Goal: Task Accomplishment & Management: Use online tool/utility

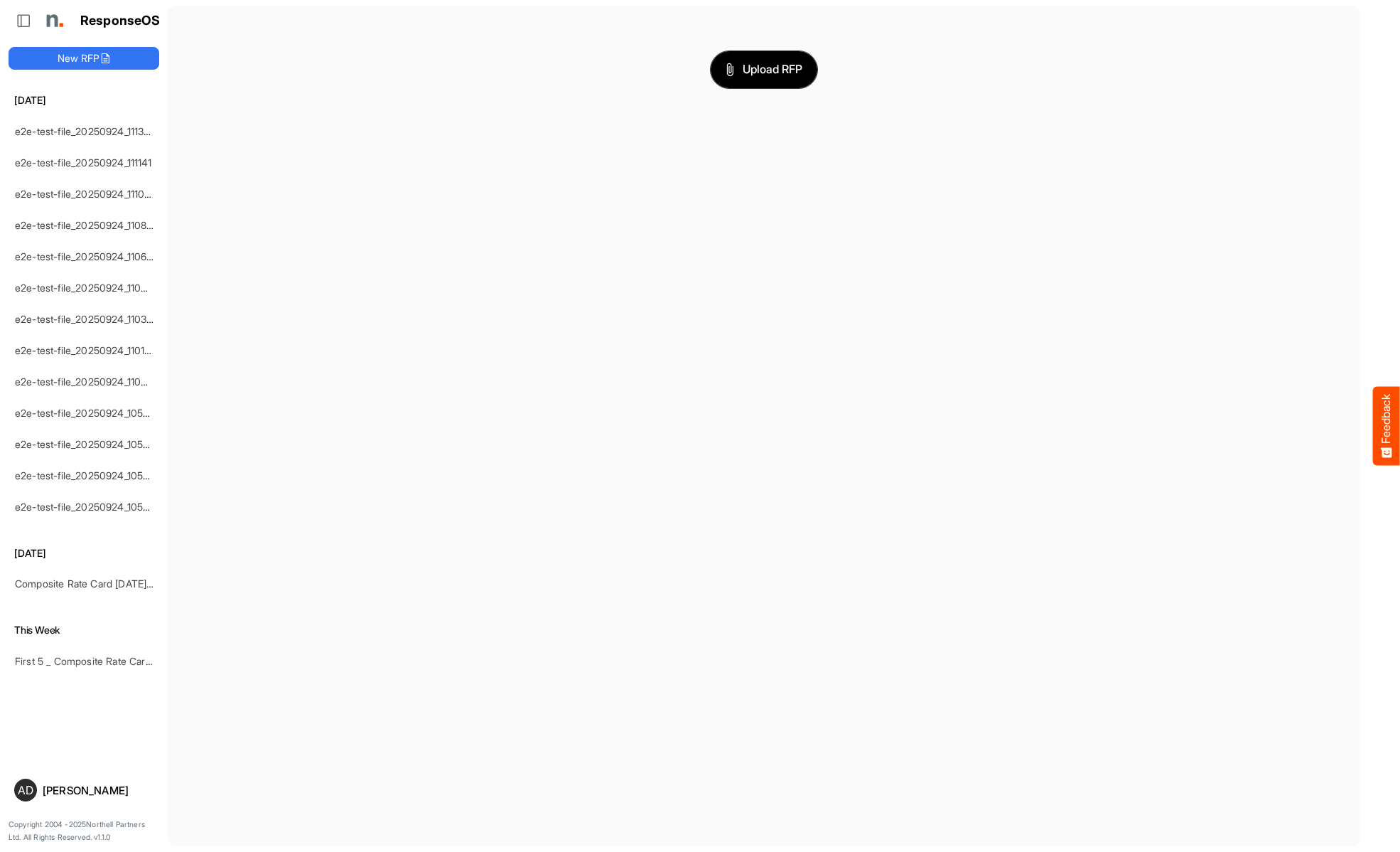
click at [763, 69] on span "Upload RFP" at bounding box center [763, 69] width 77 height 18
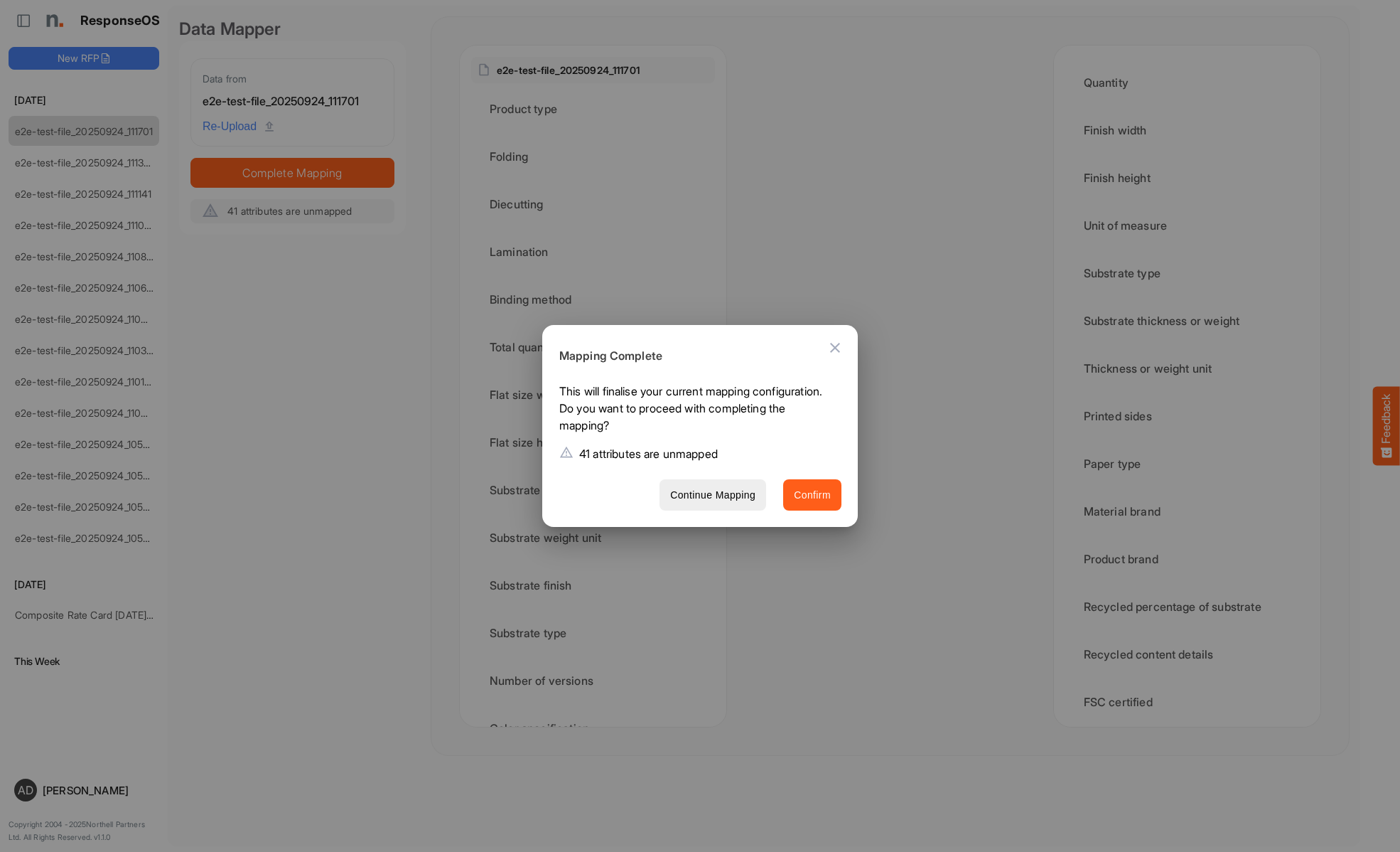
click at [812, 494] on span "Confirm" at bounding box center [812, 495] width 37 height 17
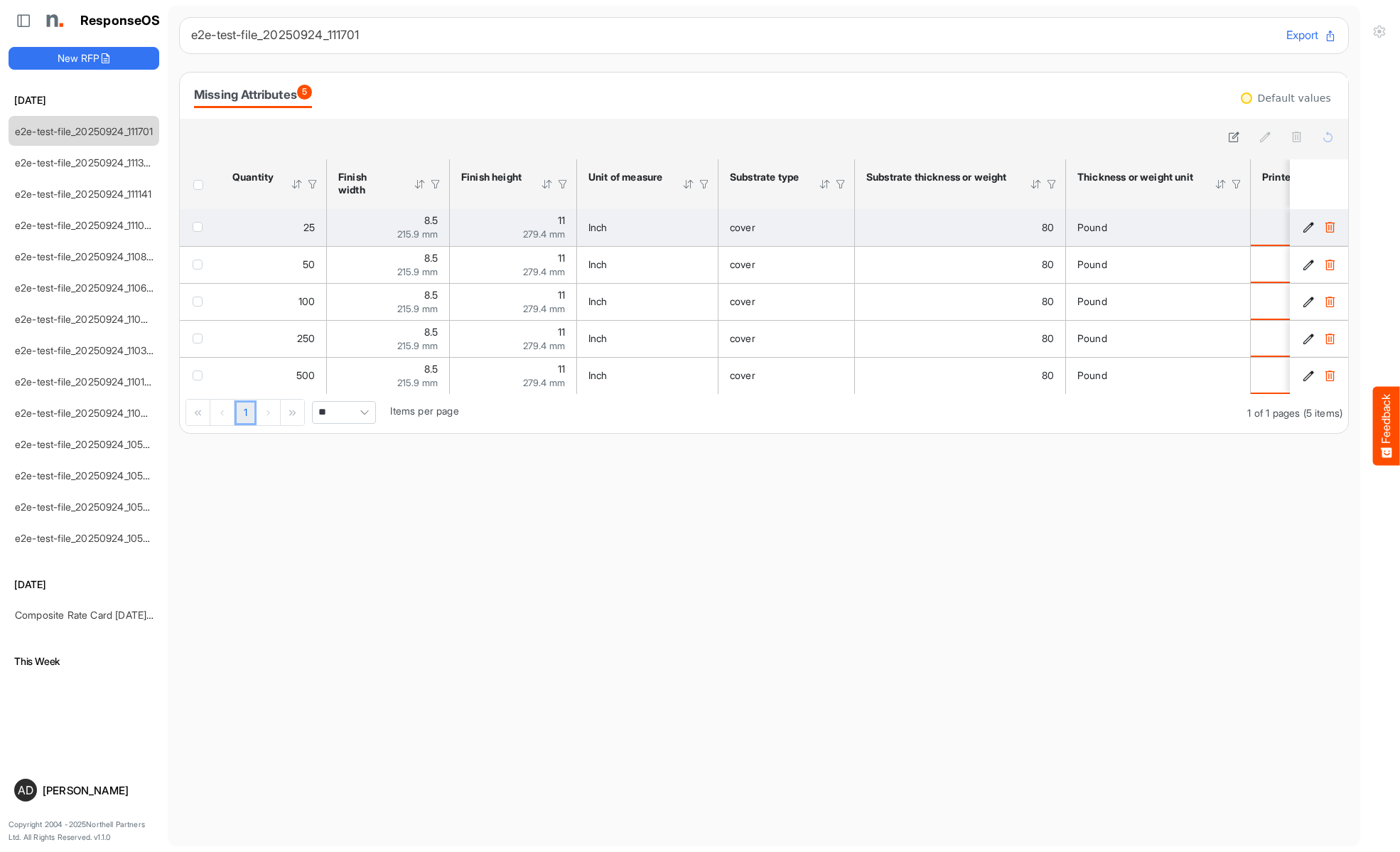
click at [201, 226] on span "checkbox" at bounding box center [198, 227] width 10 height 10
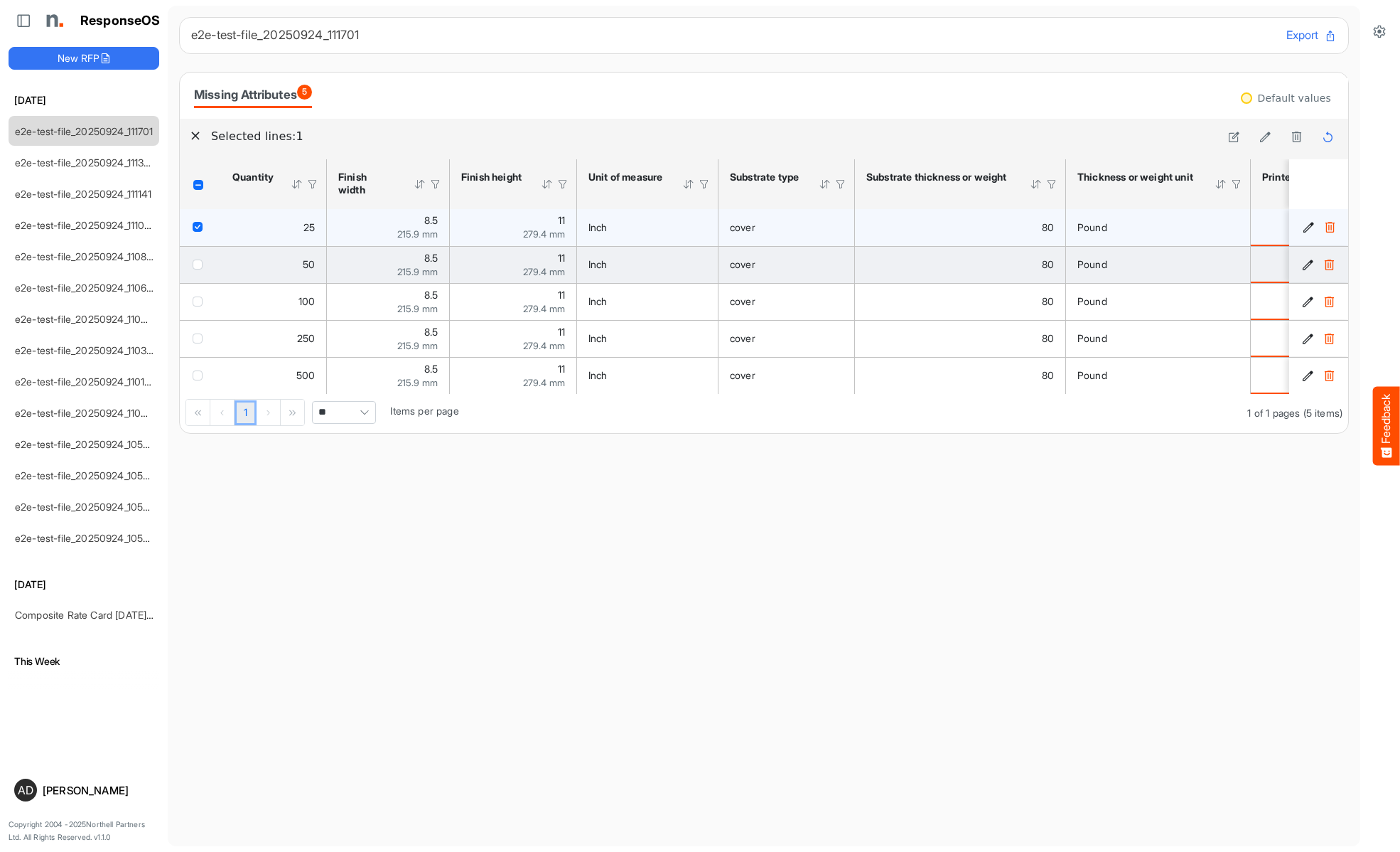
click at [201, 264] on span "checkbox" at bounding box center [198, 265] width 10 height 10
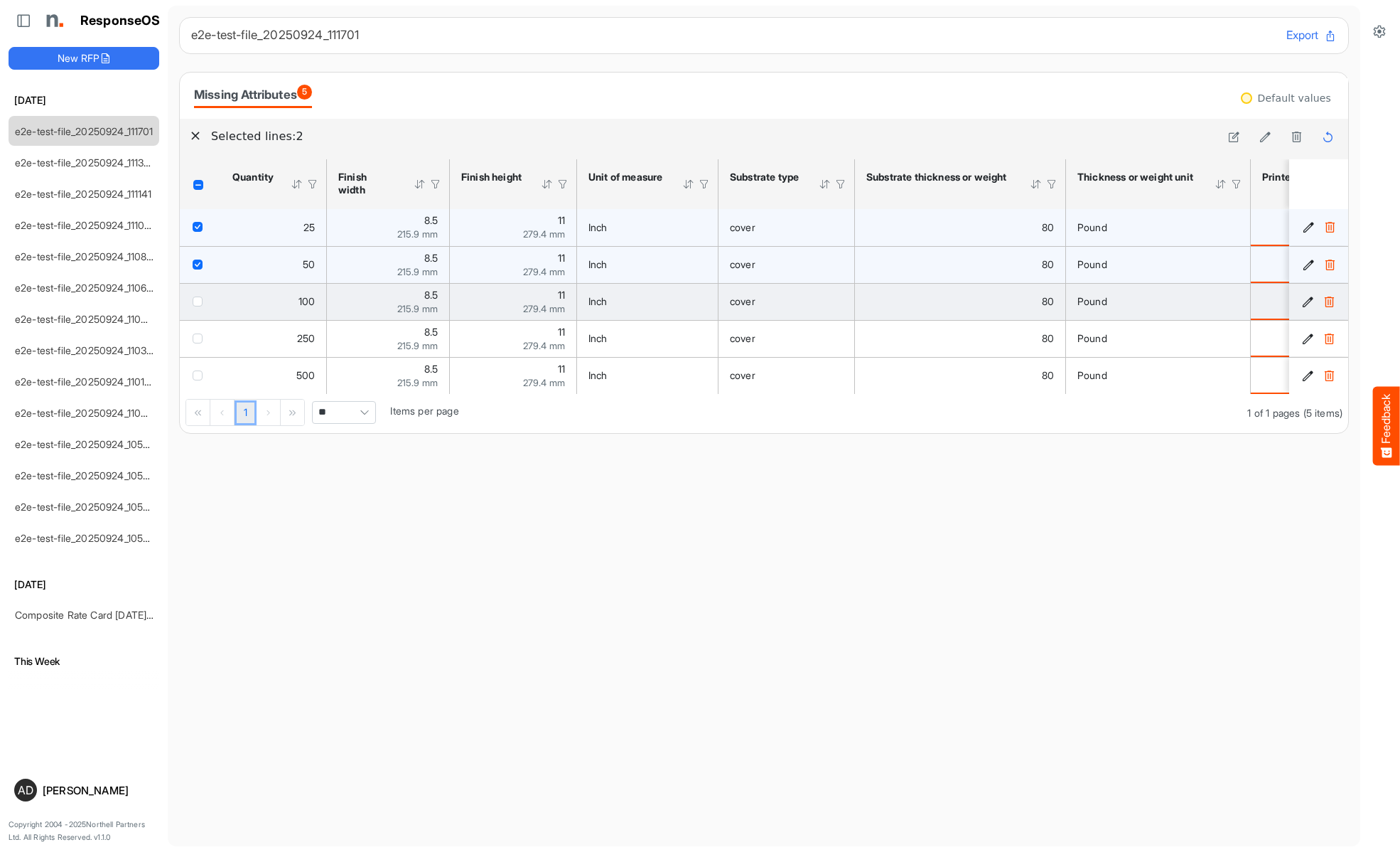
click at [201, 300] on span "checkbox" at bounding box center [198, 301] width 10 height 10
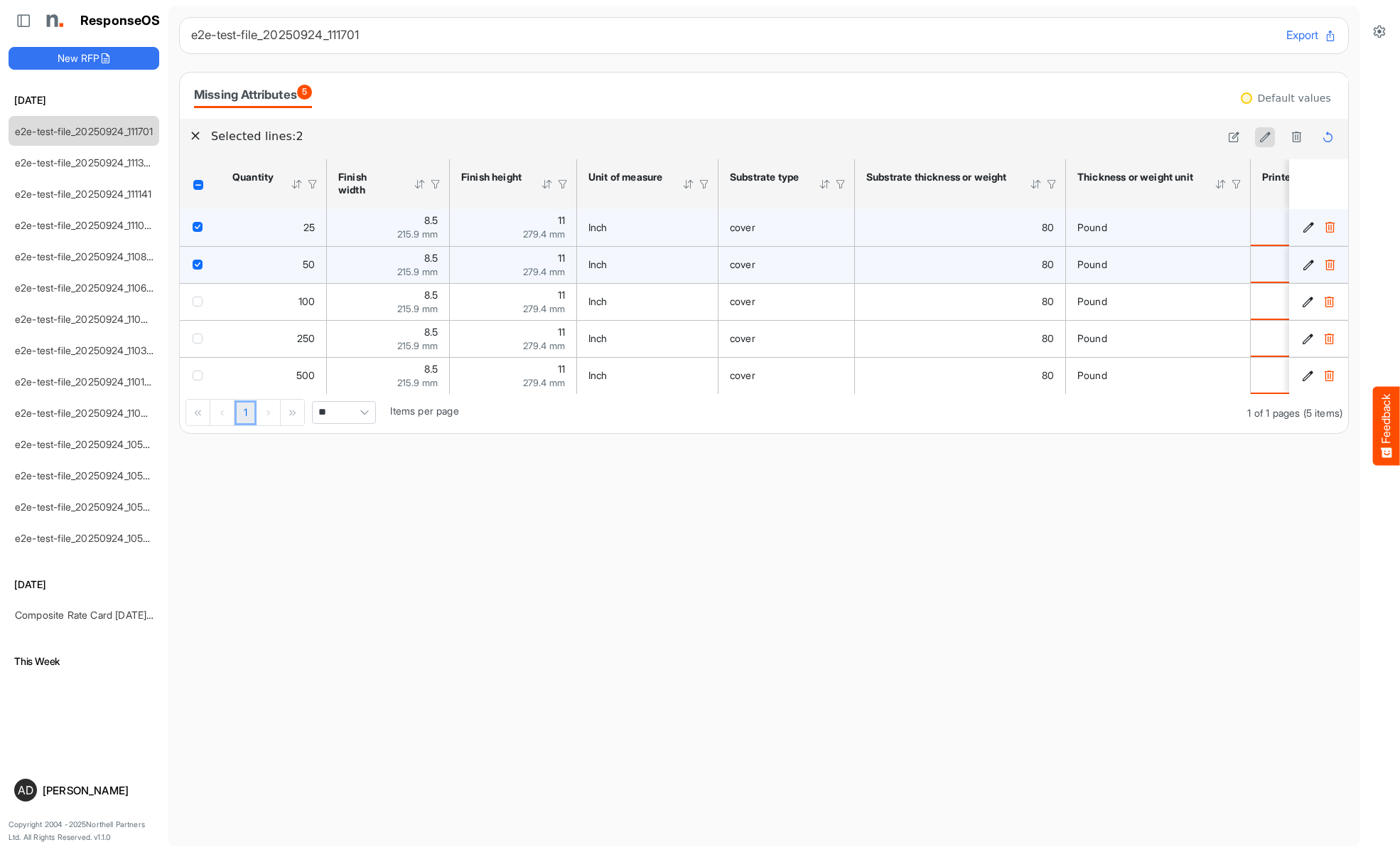
click at [1264, 138] on icon at bounding box center [1265, 137] width 12 height 12
